Goal: Task Accomplishment & Management: Manage account settings

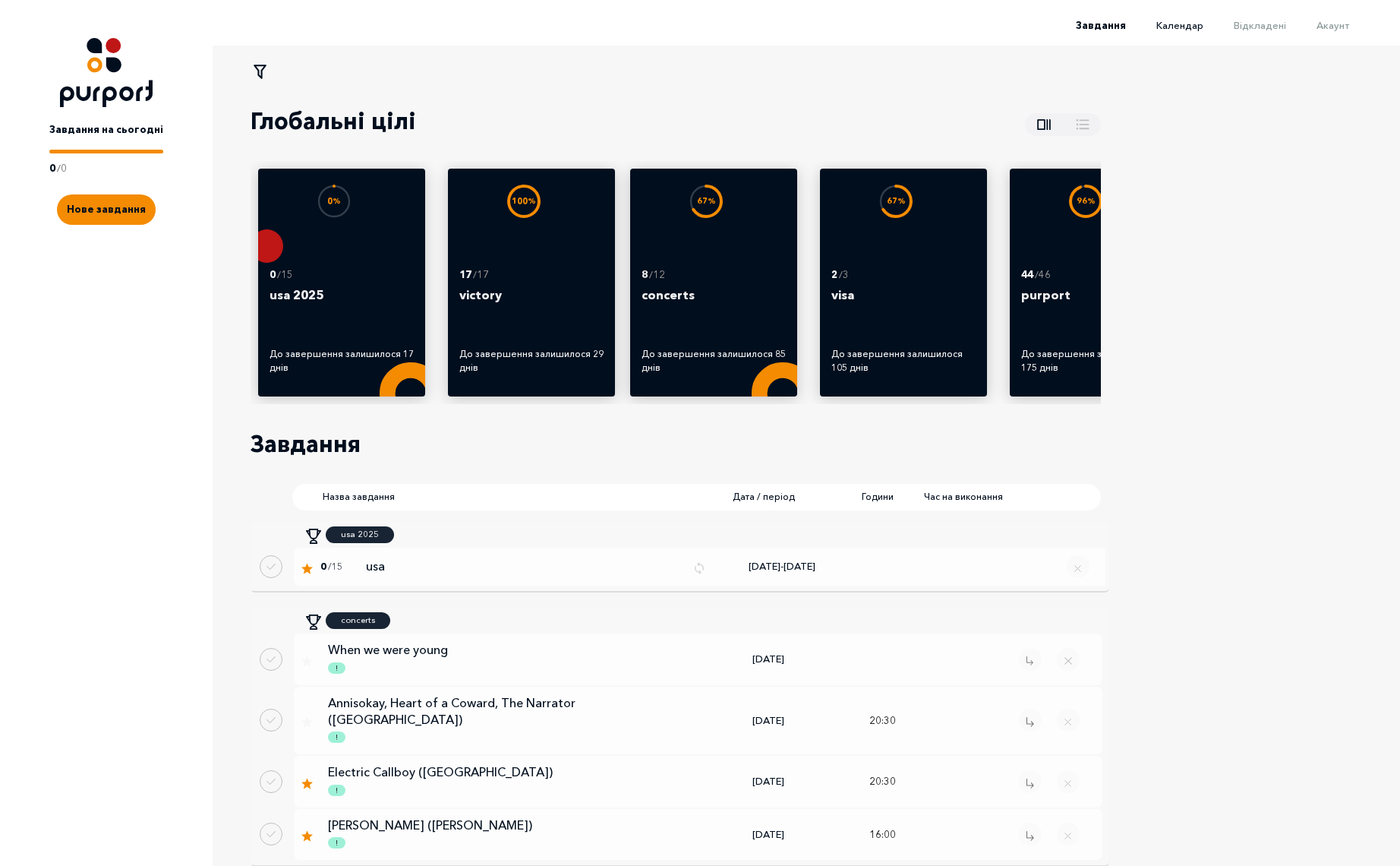
click at [1192, 27] on span "Календар" at bounding box center [1180, 25] width 47 height 12
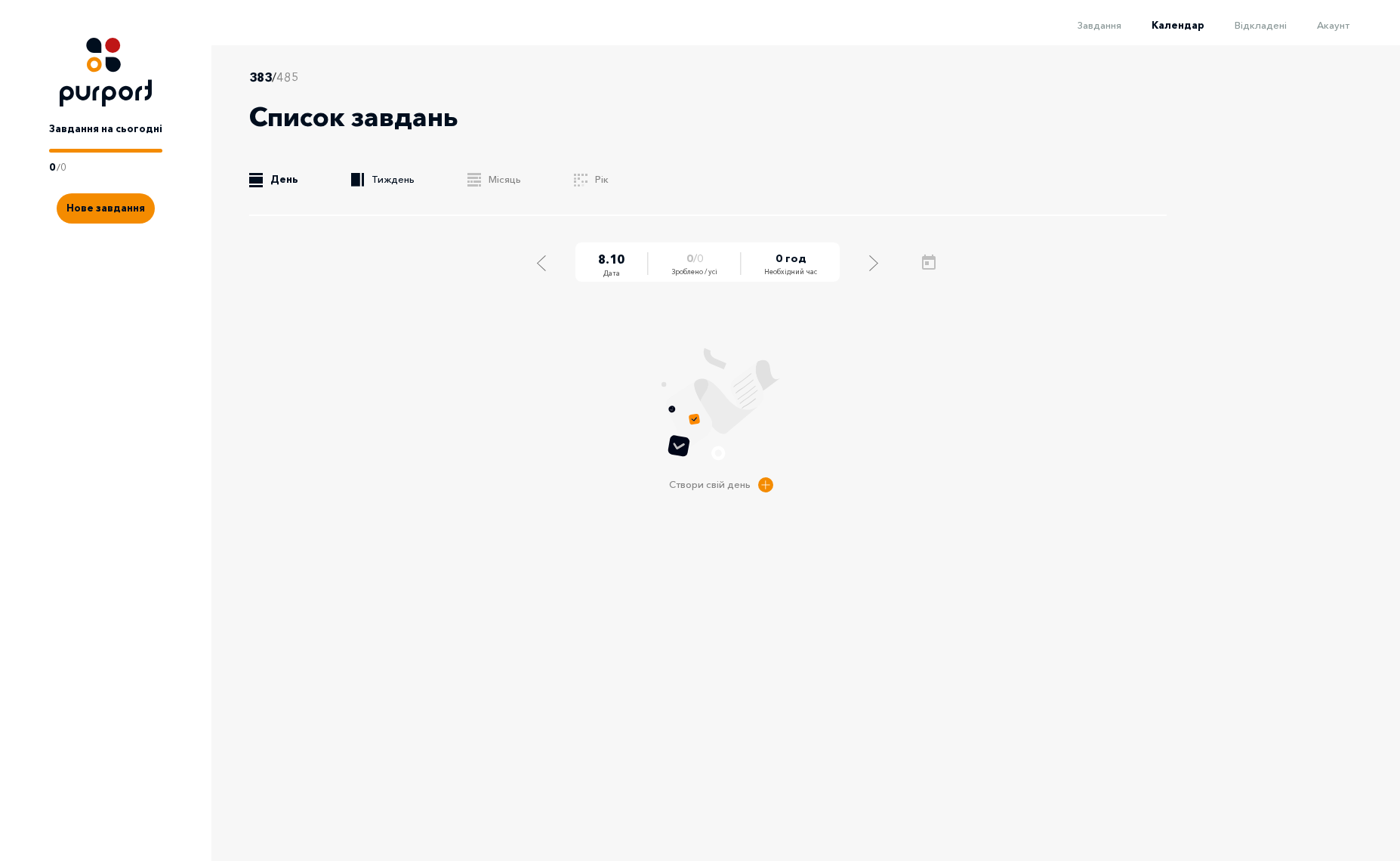
click at [392, 176] on link ".b{fill:#F48B00;} Тиждень" at bounding box center [383, 179] width 63 height 15
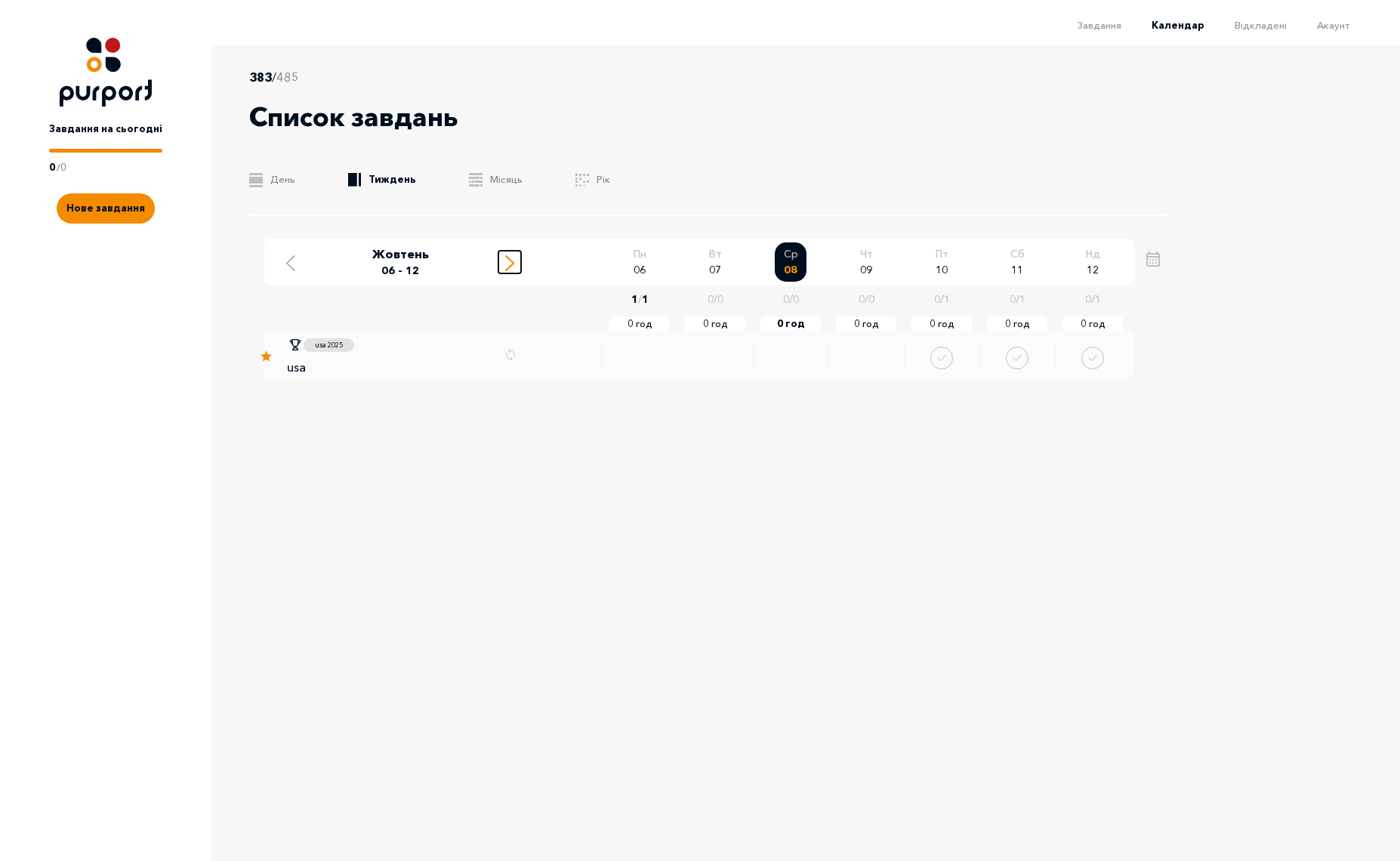
click at [514, 264] on div "Move to next week" at bounding box center [510, 262] width 14 height 19
click at [510, 262] on icon "Move to next week" at bounding box center [510, 263] width 9 height 16
